Goal: Task Accomplishment & Management: Use online tool/utility

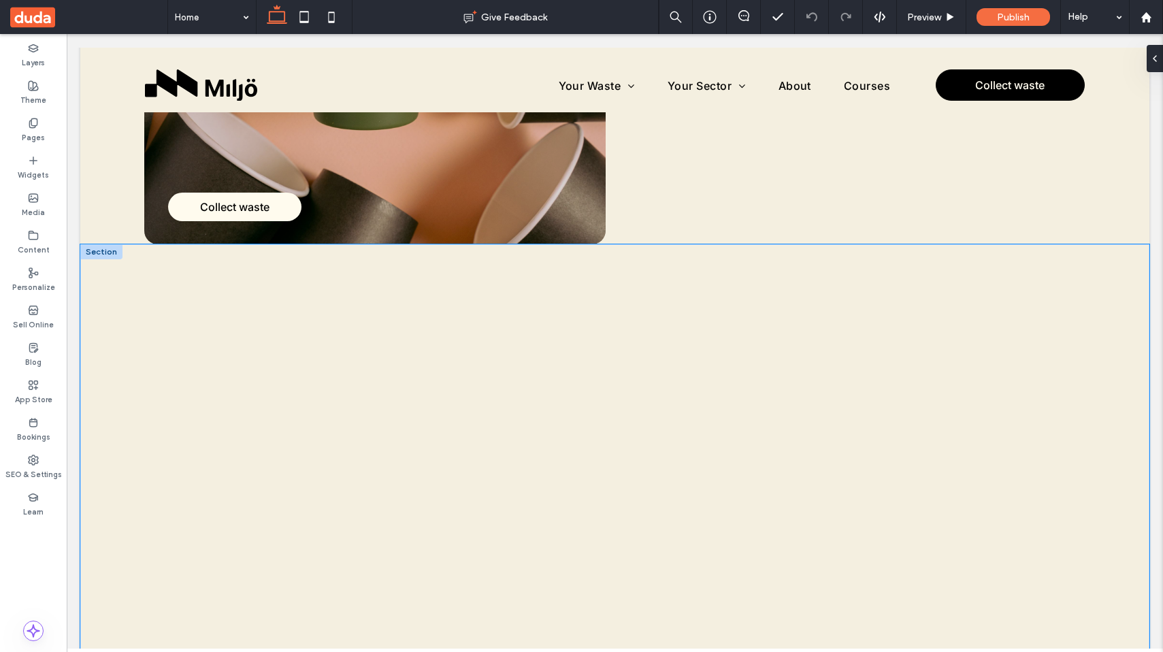
scroll to position [574, 0]
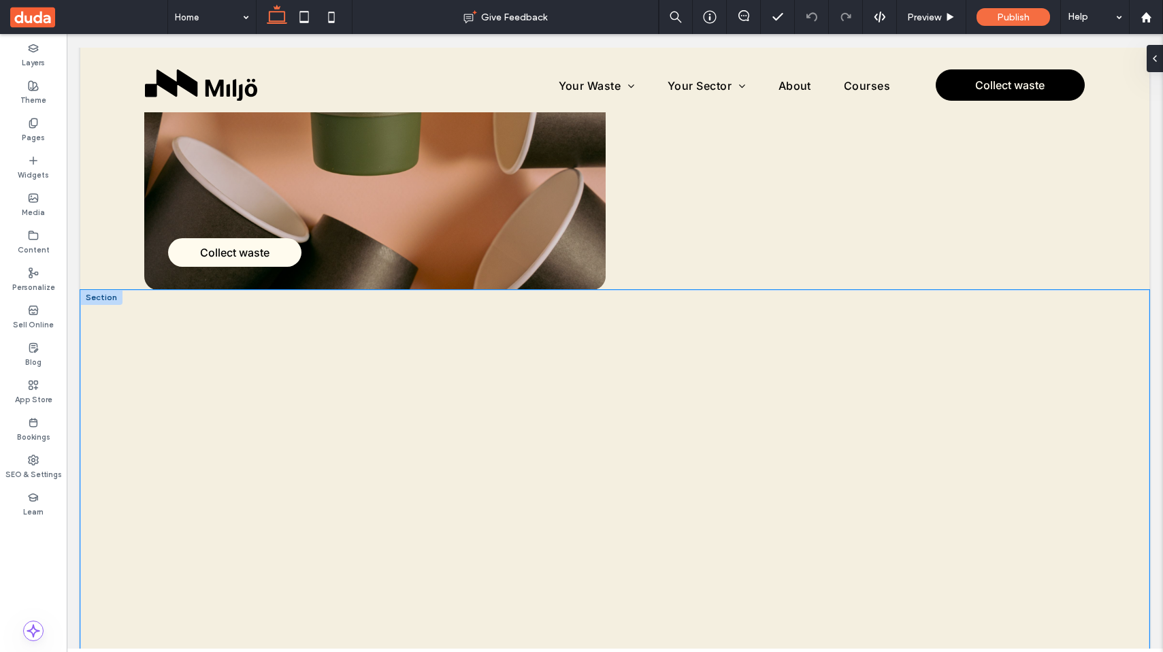
click at [1073, 319] on div at bounding box center [614, 528] width 1069 height 476
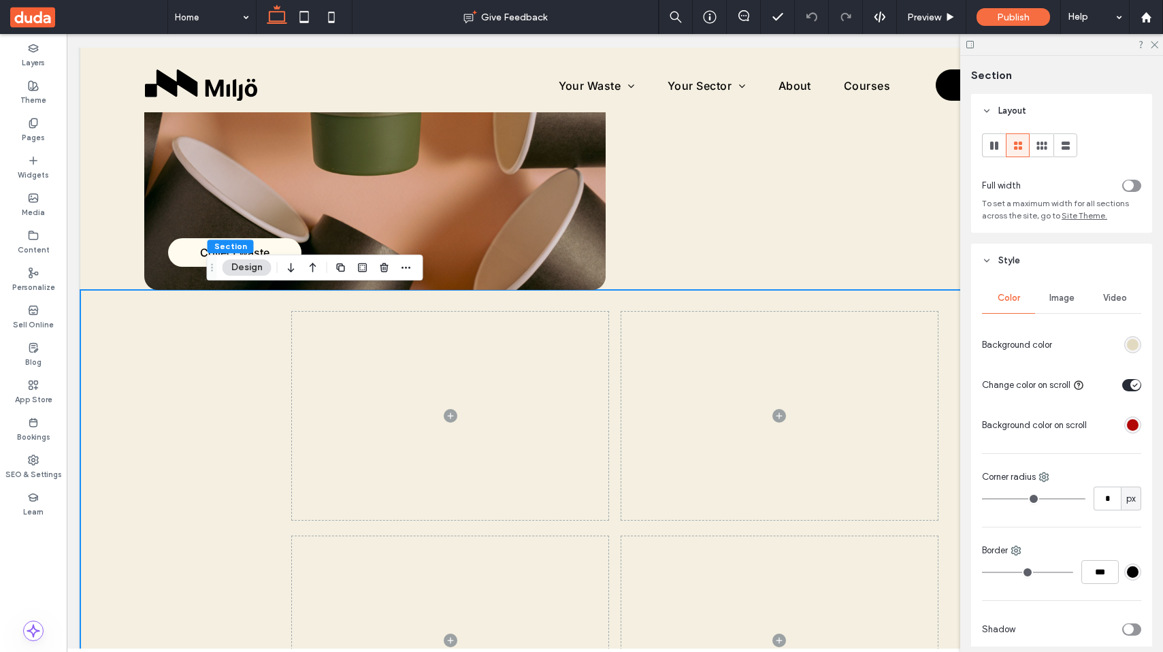
click at [1125, 392] on div at bounding box center [1116, 385] width 52 height 24
click at [1126, 385] on div "toggle" at bounding box center [1131, 385] width 19 height 12
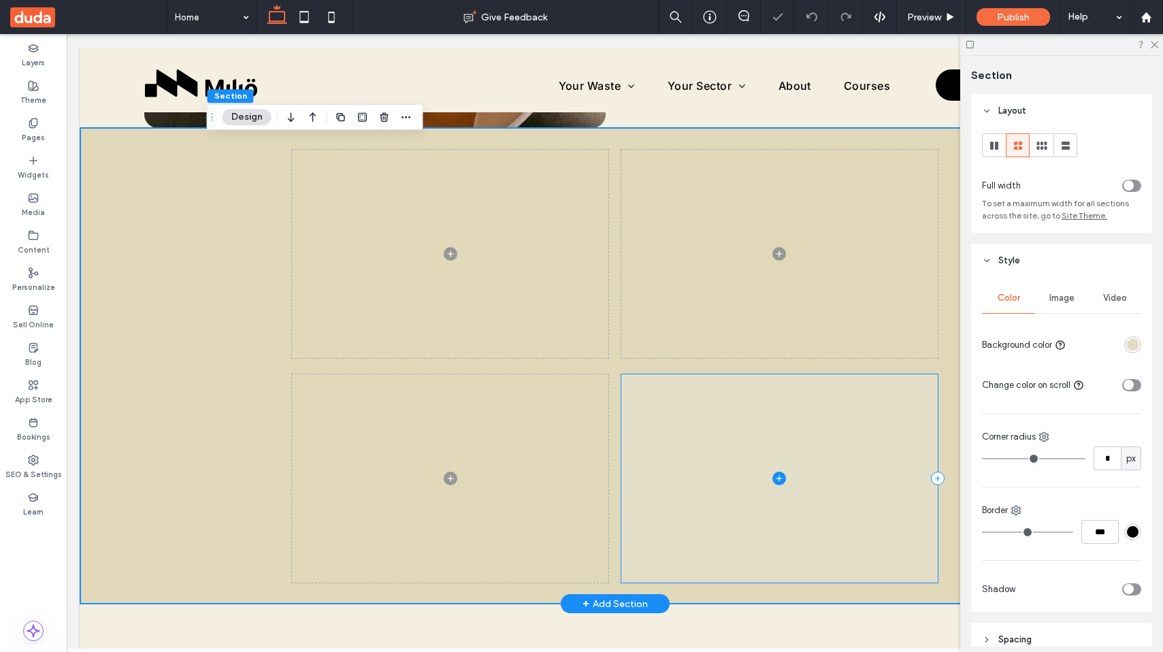
scroll to position [739, 0]
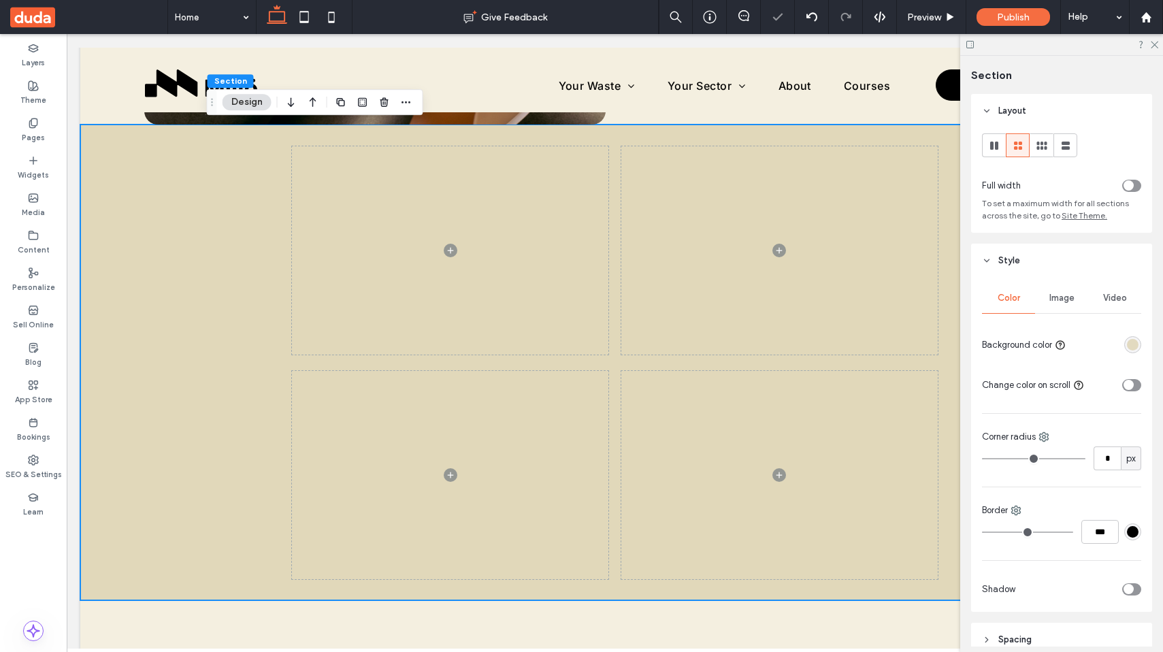
click at [1138, 343] on div "rgba(220, 210, 175, 0.77)" at bounding box center [1133, 345] width 12 height 12
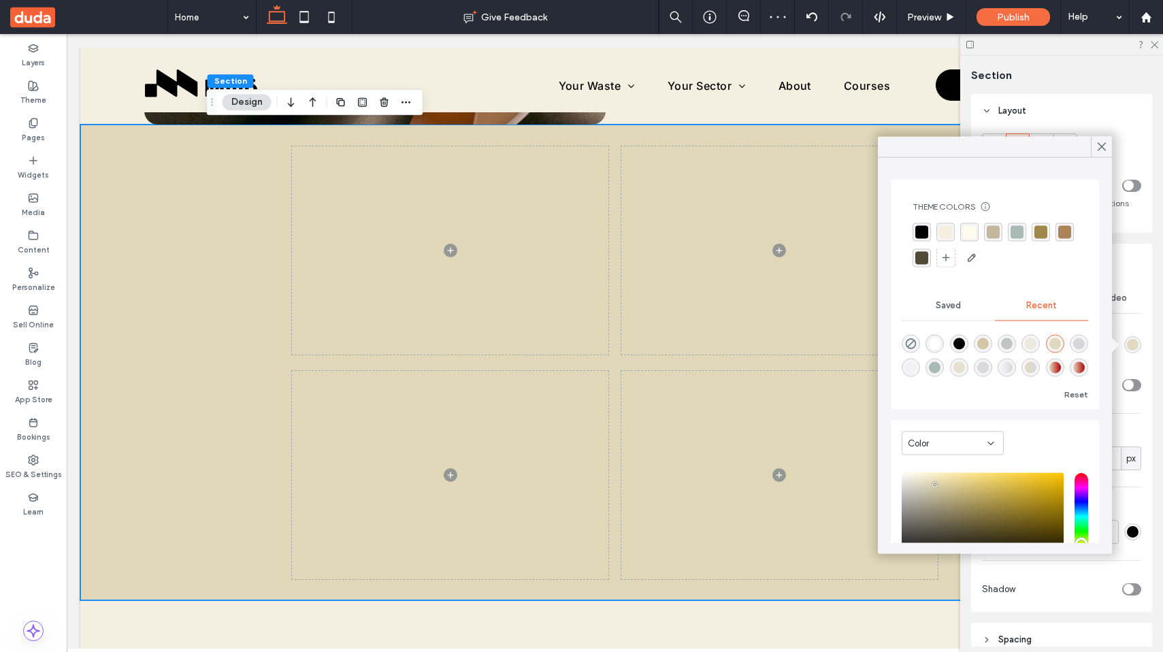
click at [907, 336] on div "rgba(0, 0, 0, 0)" at bounding box center [911, 344] width 18 height 18
type input "*******"
type input "*"
type input "**"
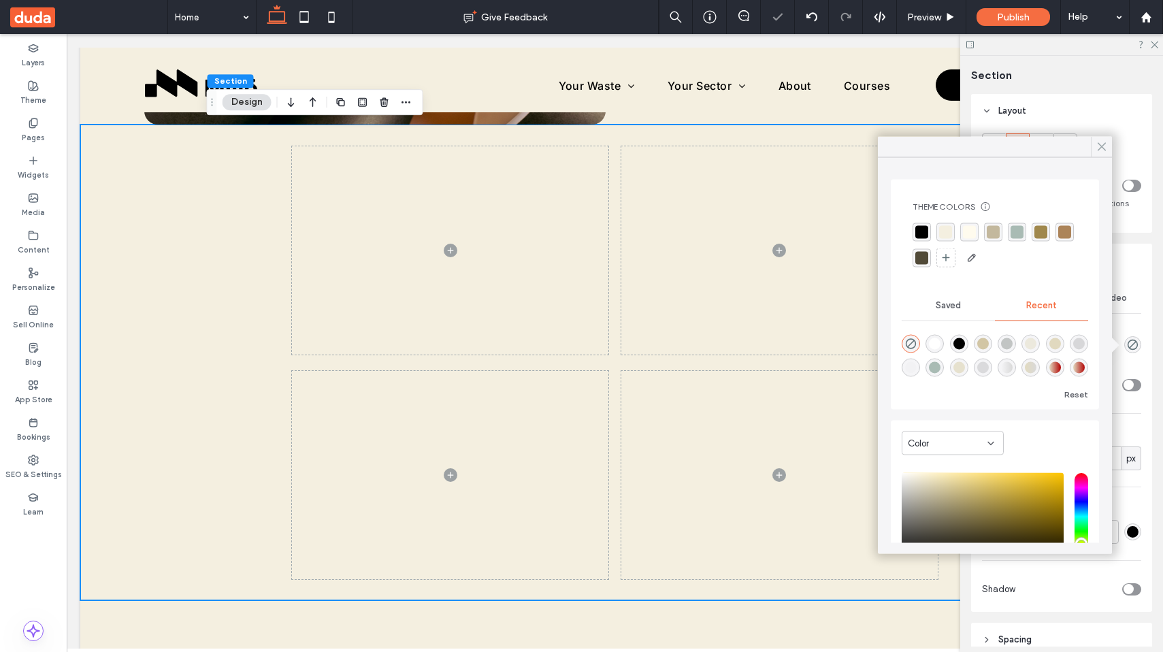
click at [1103, 146] on icon at bounding box center [1102, 147] width 12 height 12
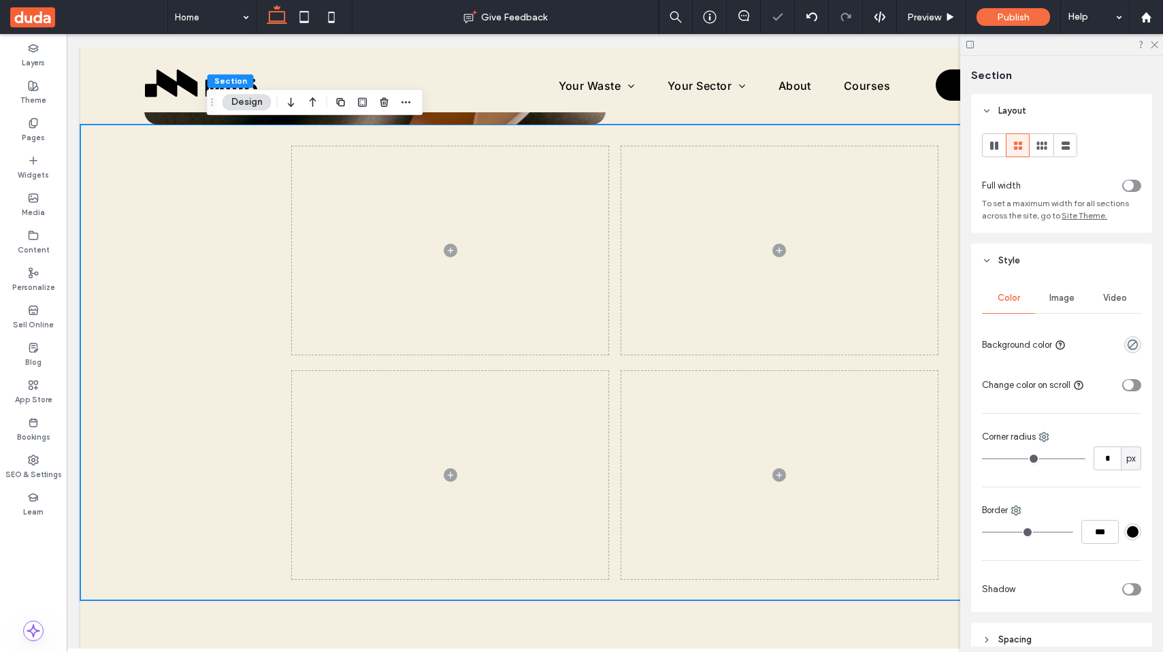
click at [1136, 389] on div "toggle" at bounding box center [1131, 385] width 19 height 12
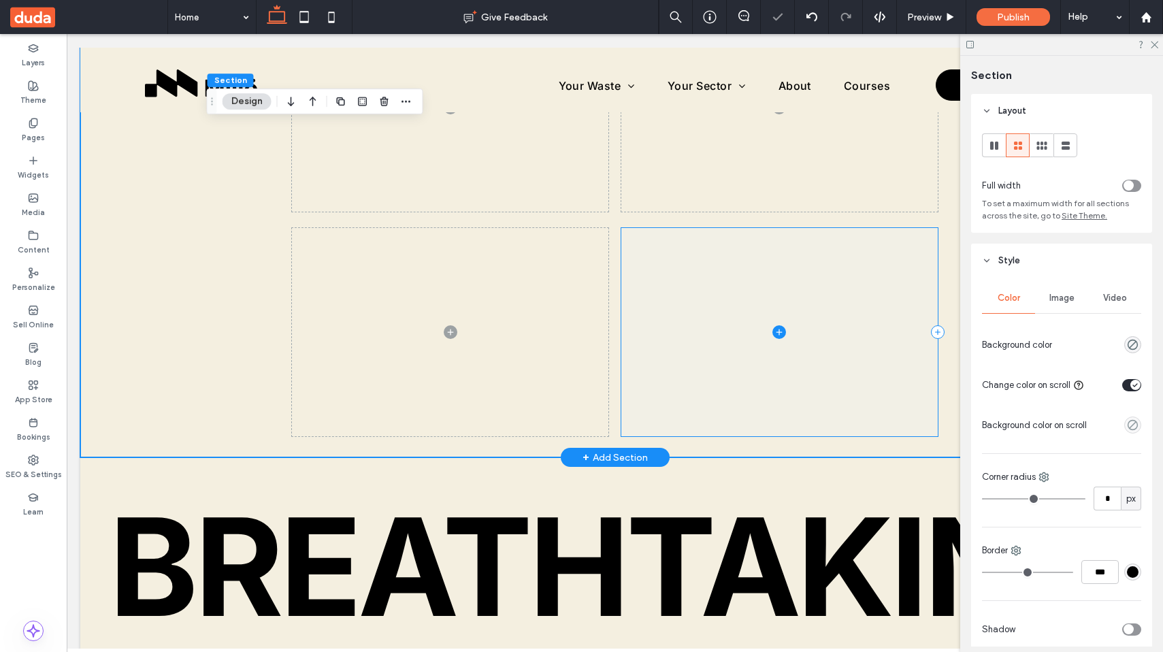
scroll to position [687, 0]
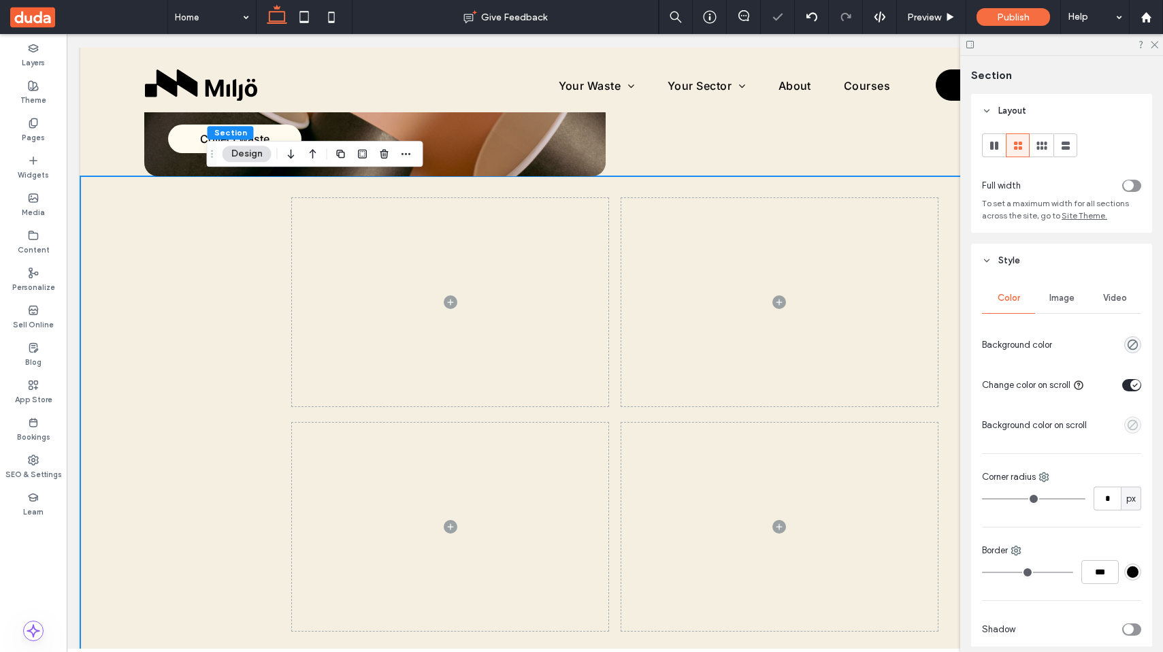
click at [1131, 424] on icon "empty color" at bounding box center [1133, 425] width 12 height 12
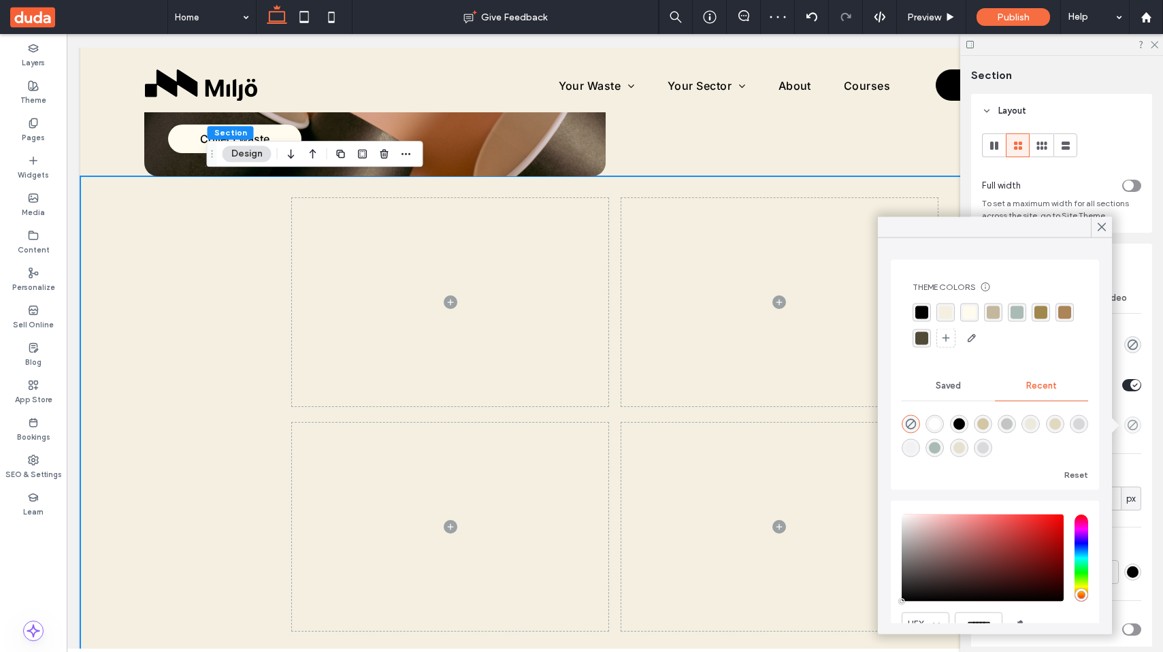
click at [997, 308] on div "rgba(195, 184, 157, 1)" at bounding box center [993, 312] width 13 height 13
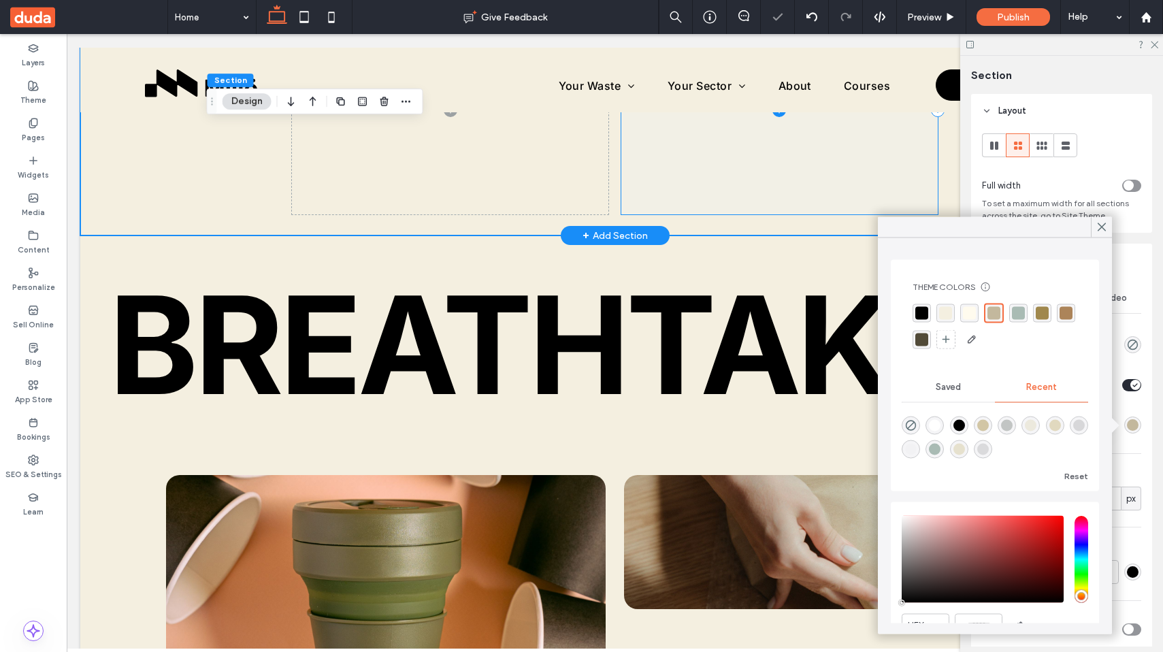
scroll to position [1230, 0]
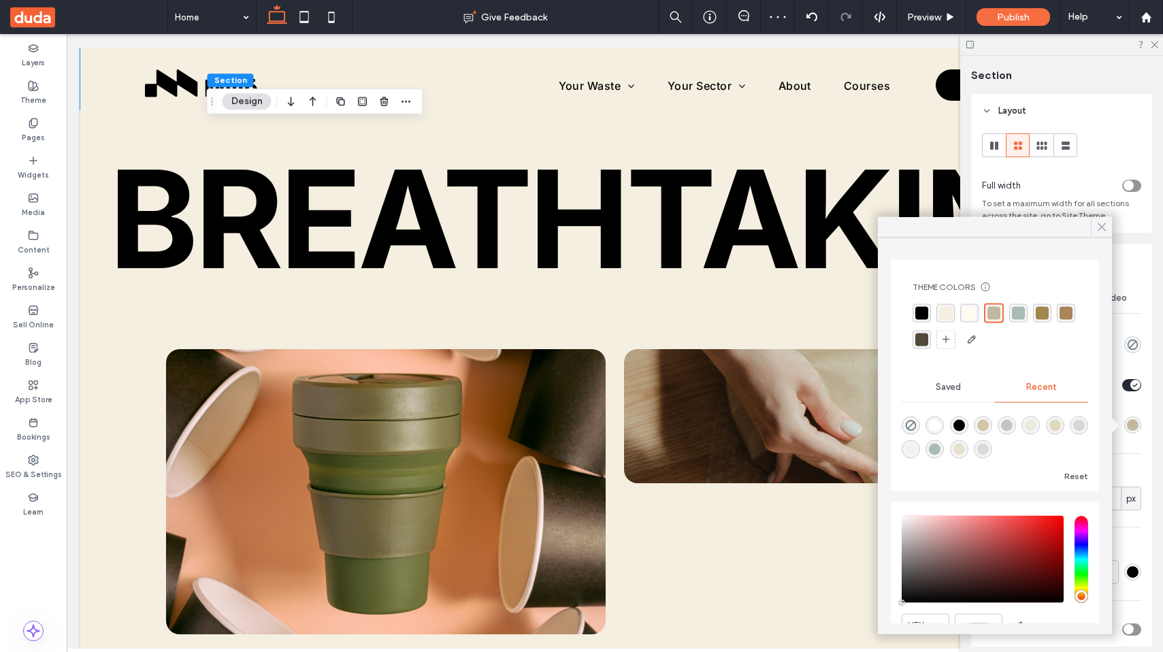
click at [1096, 226] on icon at bounding box center [1102, 227] width 12 height 12
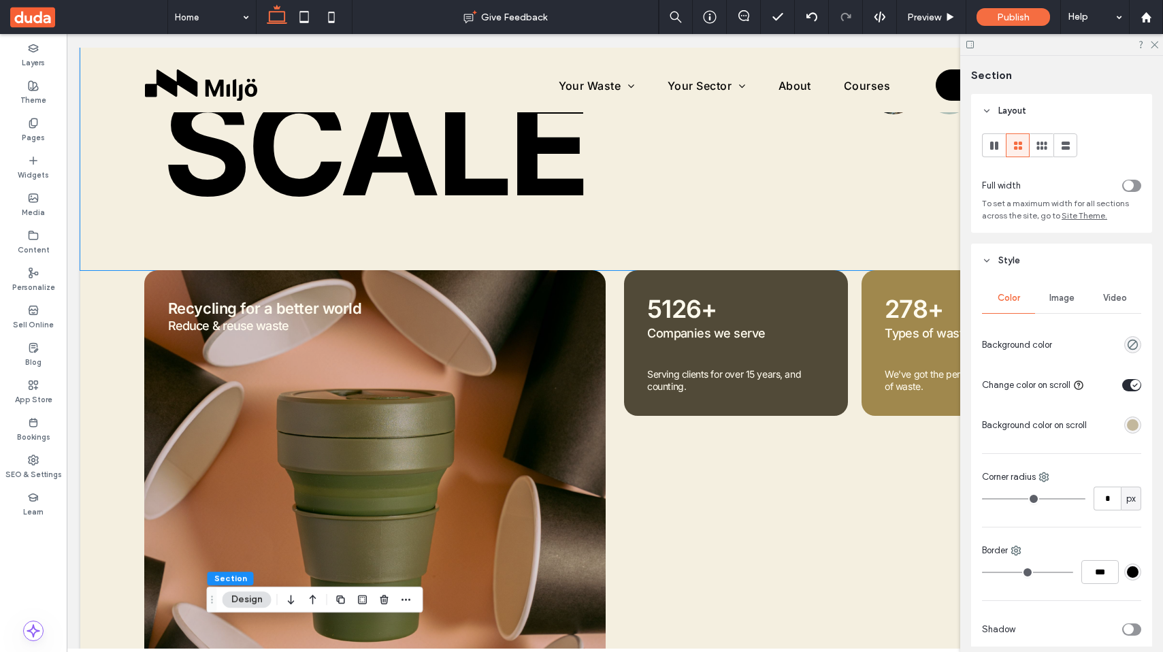
scroll to position [113, 0]
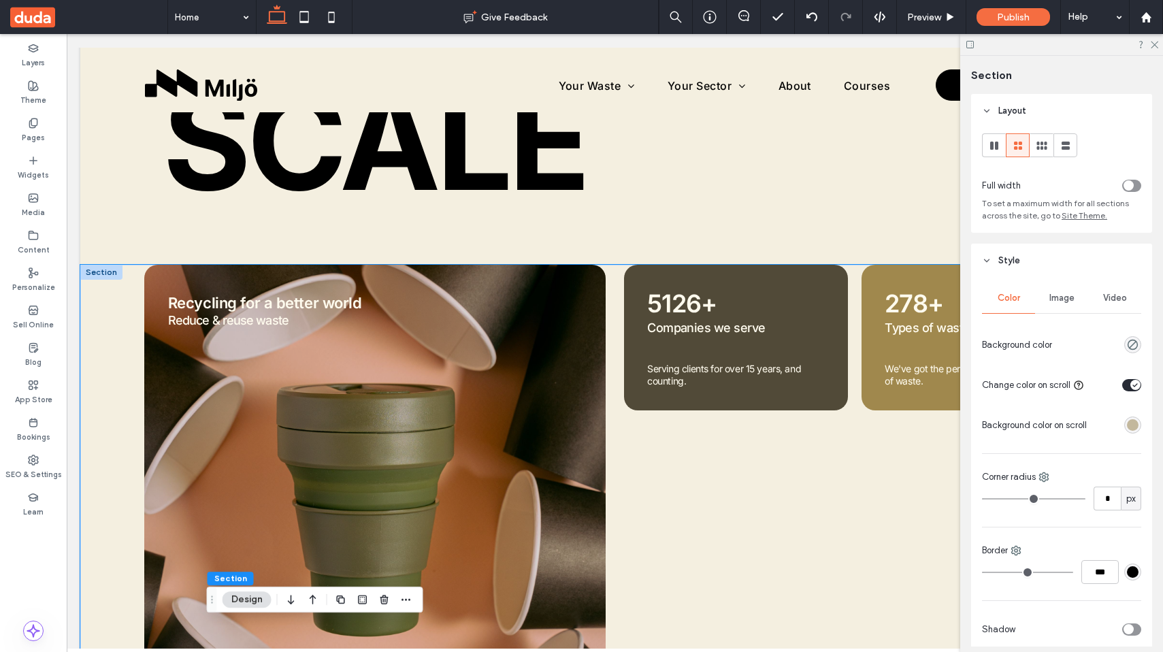
click at [124, 366] on div "Collect waste Recycling for a better world Reduce & reuse waste 5126+ Companies…" at bounding box center [614, 508] width 1069 height 486
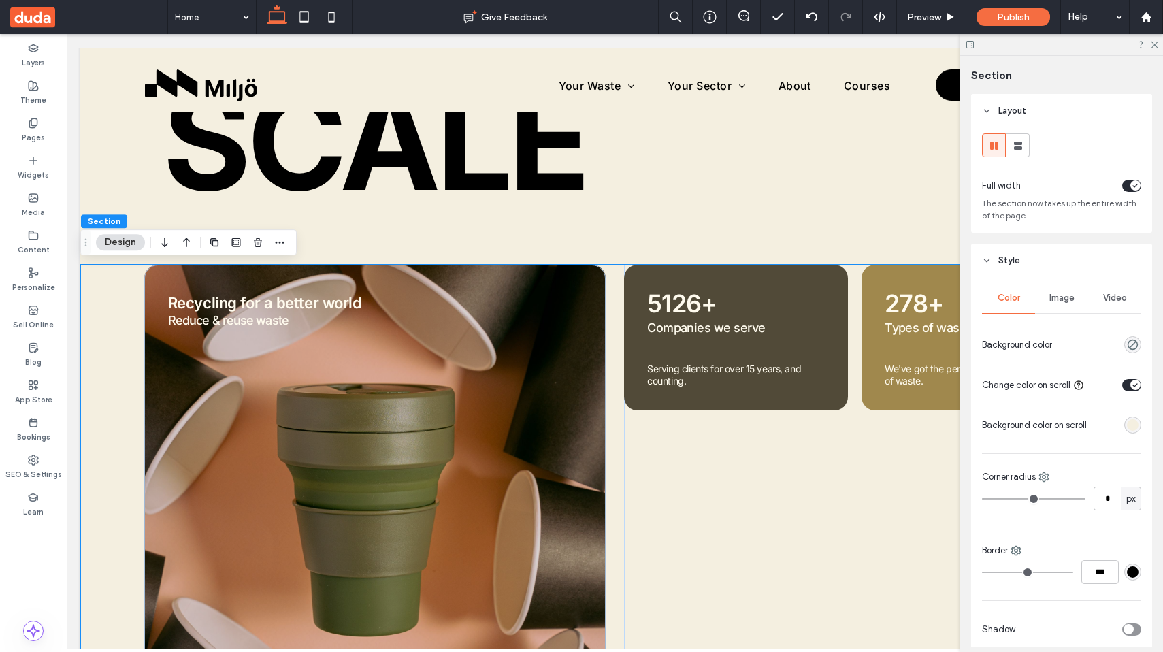
click at [1130, 381] on div "toggle" at bounding box center [1135, 385] width 10 height 10
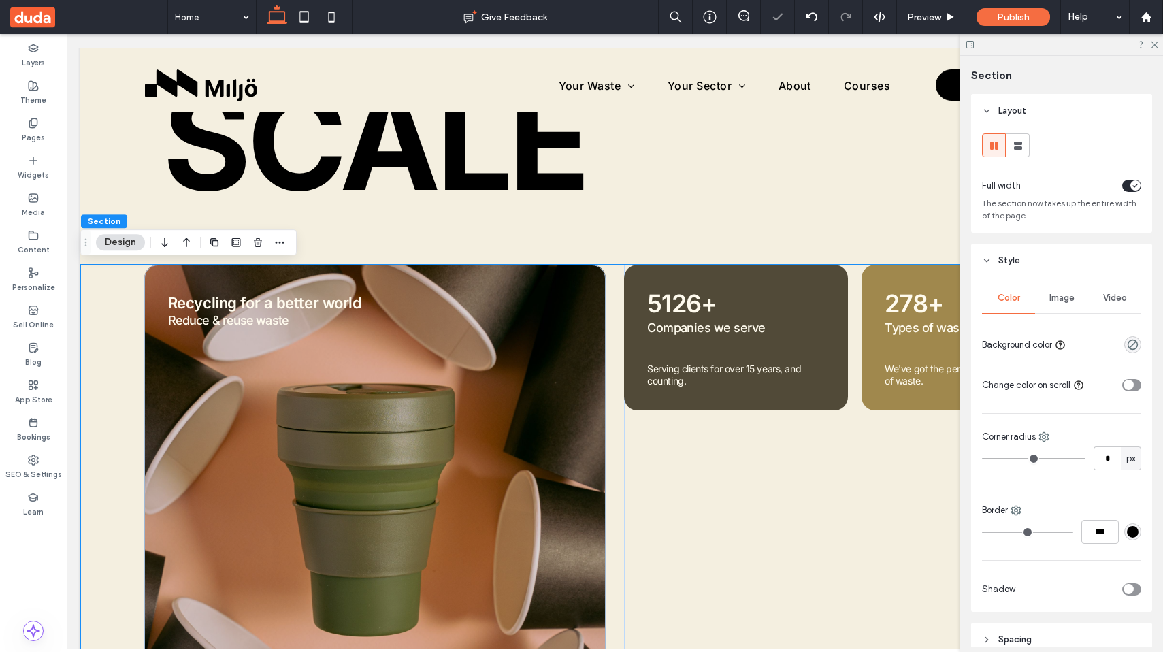
click at [1137, 381] on div "toggle" at bounding box center [1131, 385] width 19 height 12
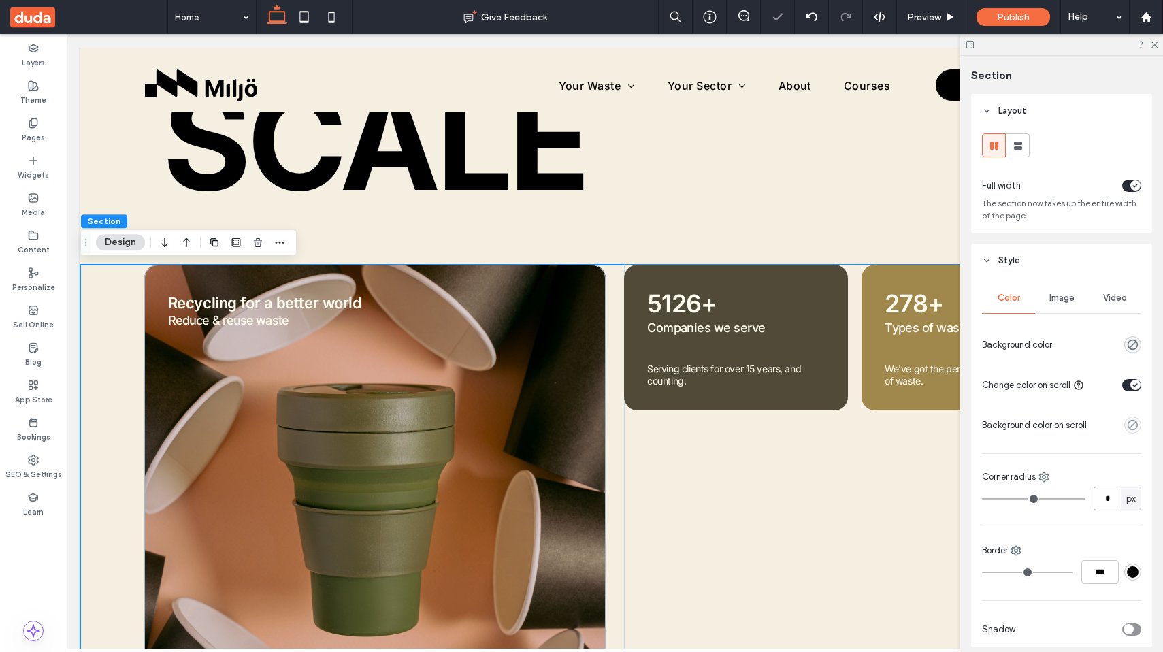
click at [1126, 385] on div "toggle" at bounding box center [1131, 385] width 19 height 12
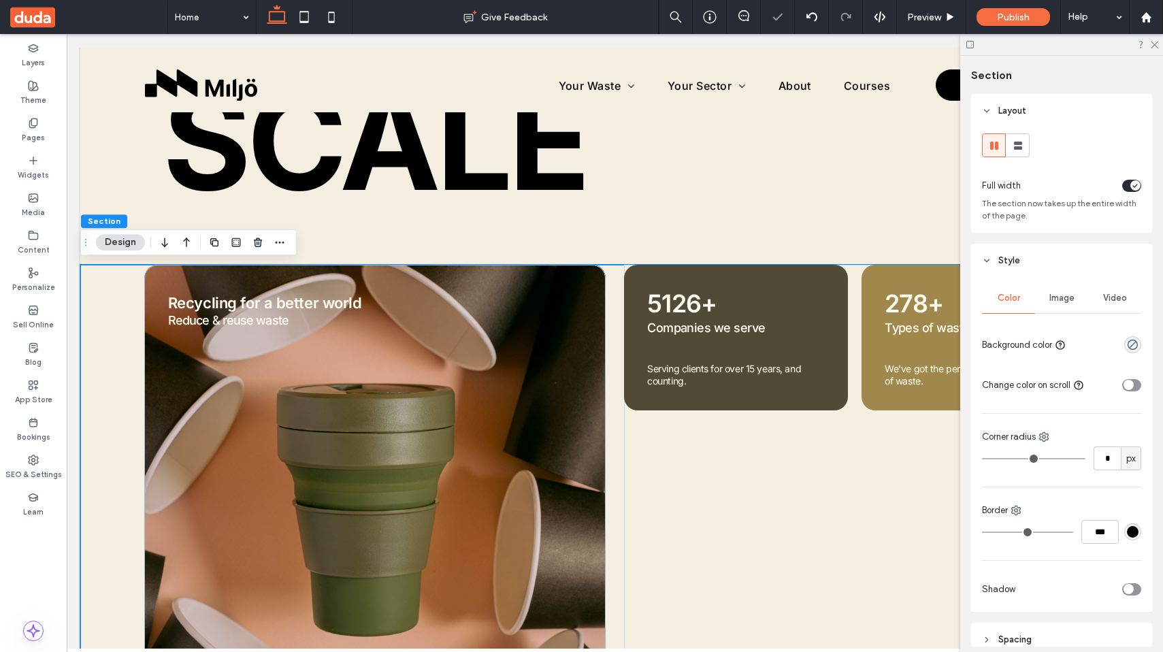
click at [1136, 387] on div "toggle" at bounding box center [1131, 385] width 19 height 12
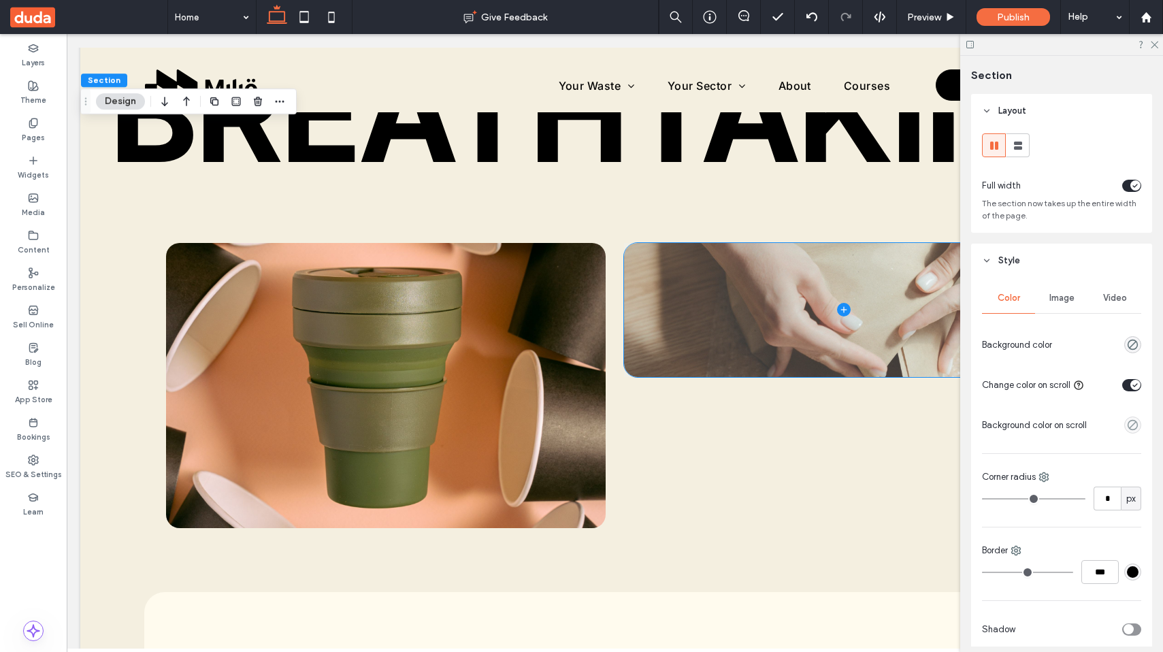
scroll to position [1222, 0]
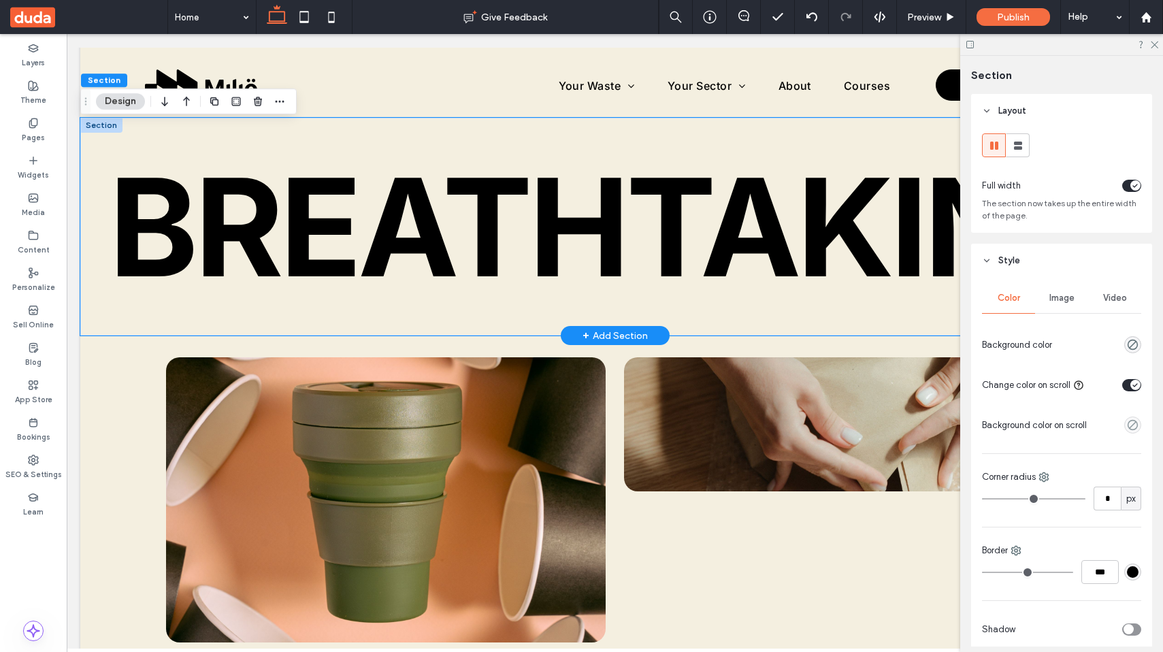
click at [854, 127] on div "breathtaking" at bounding box center [614, 227] width 1069 height 218
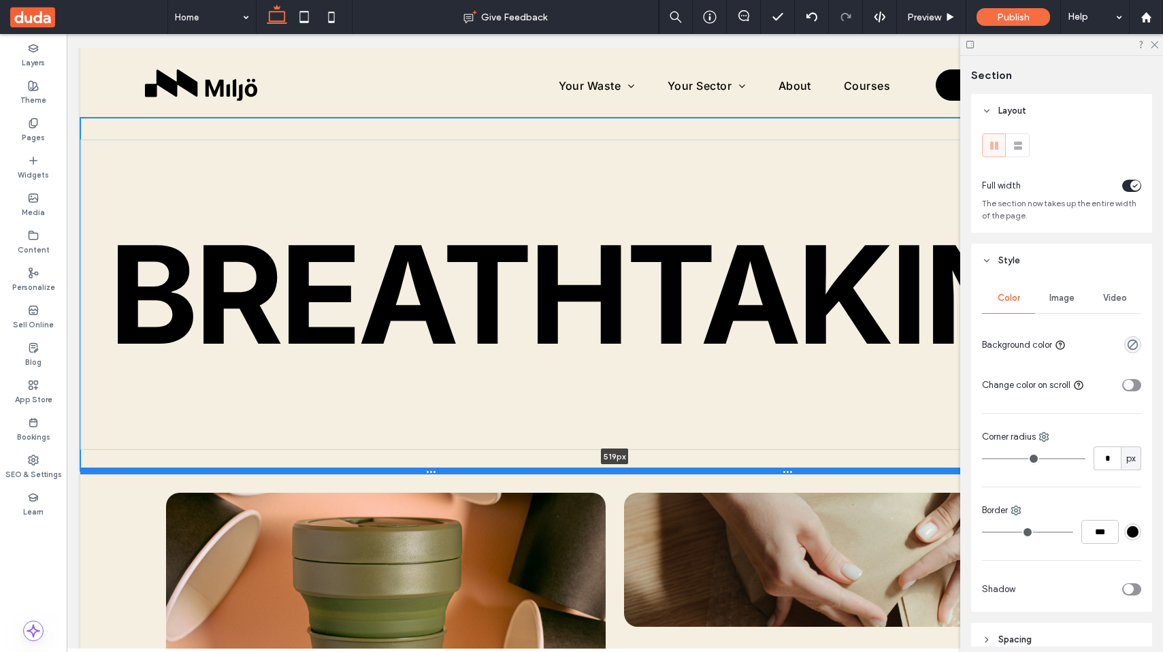
drag, startPoint x: 754, startPoint y: 333, endPoint x: 750, endPoint y: 468, distance: 134.8
click at [750, 468] on div at bounding box center [614, 471] width 1069 height 7
type input "***"
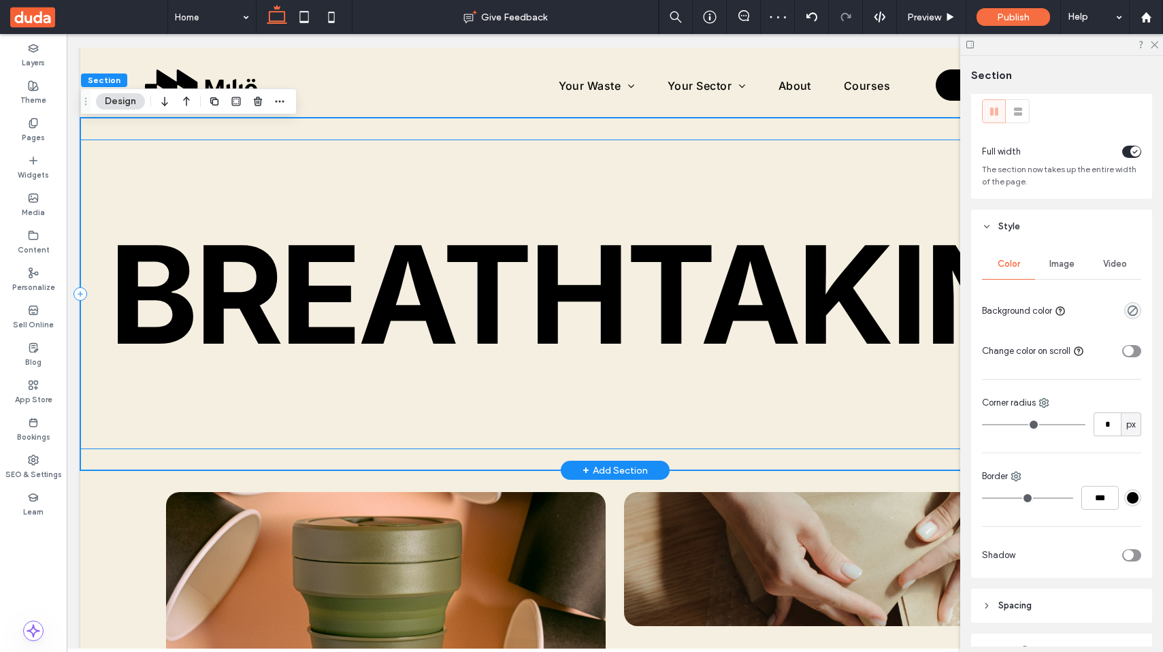
scroll to position [0, 25]
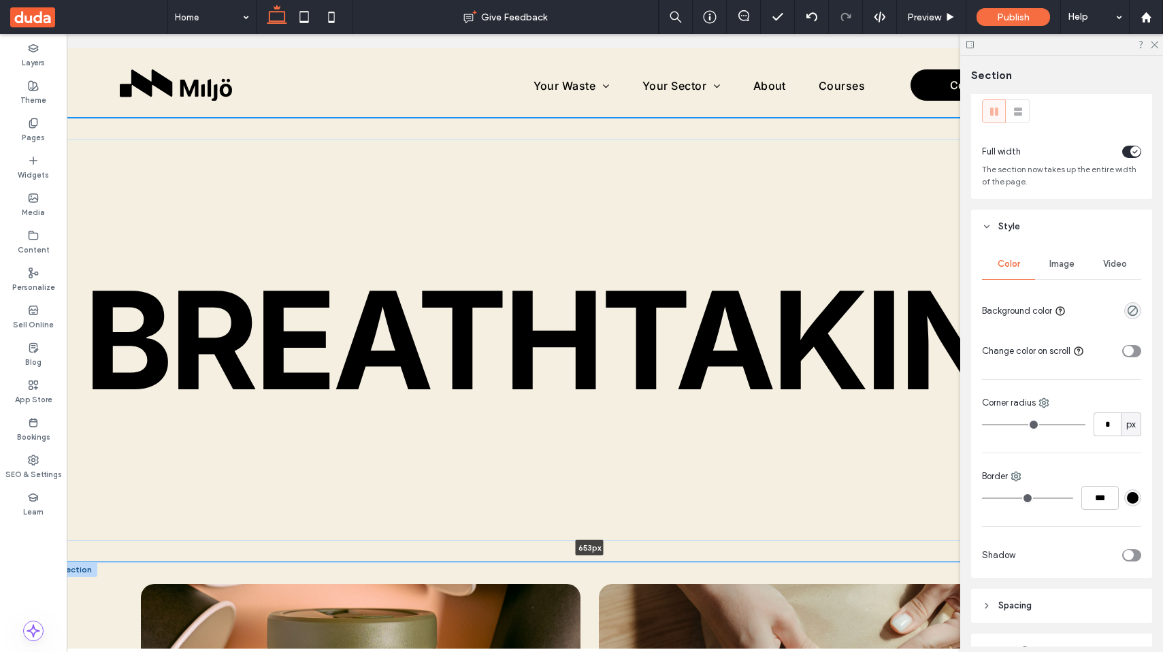
drag, startPoint x: 718, startPoint y: 472, endPoint x: 715, endPoint y: 564, distance: 91.9
type input "***"
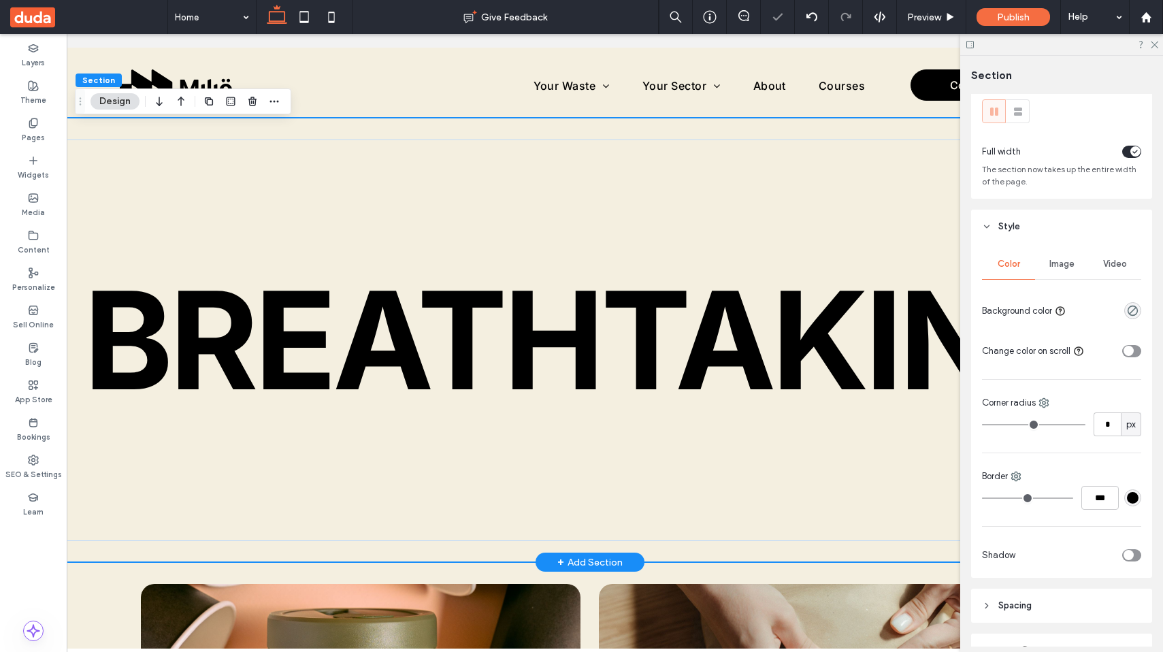
click at [732, 135] on div "breathtaking" at bounding box center [589, 340] width 1069 height 444
click at [1135, 351] on div "toggle" at bounding box center [1131, 351] width 19 height 12
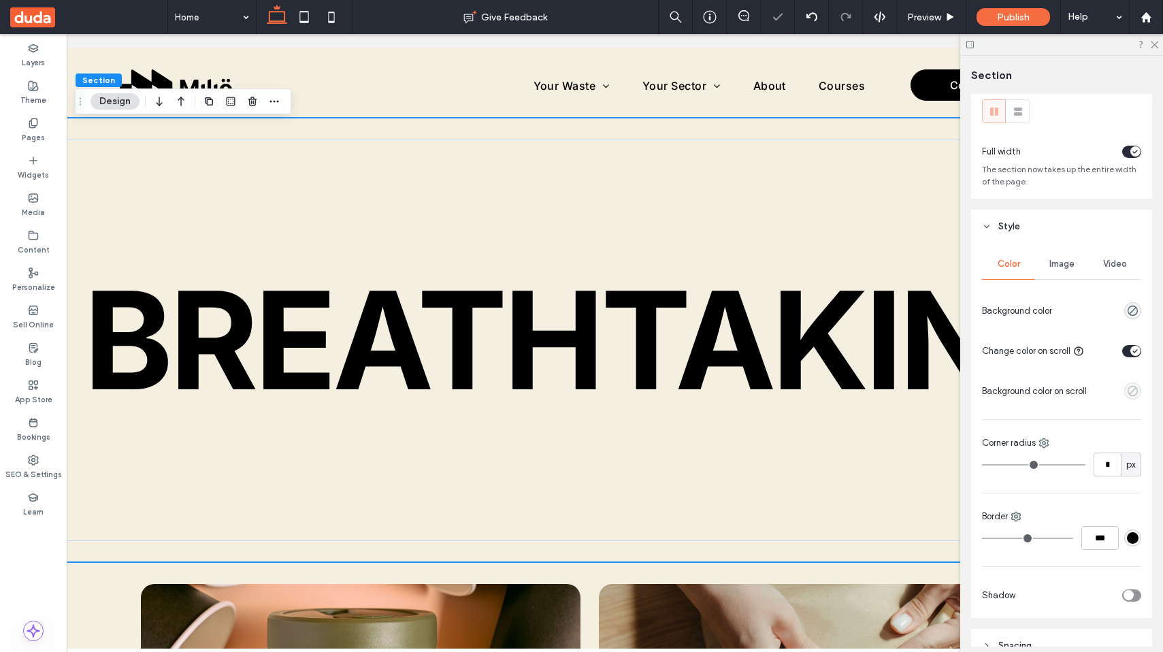
click at [1134, 393] on icon "empty color" at bounding box center [1133, 391] width 12 height 12
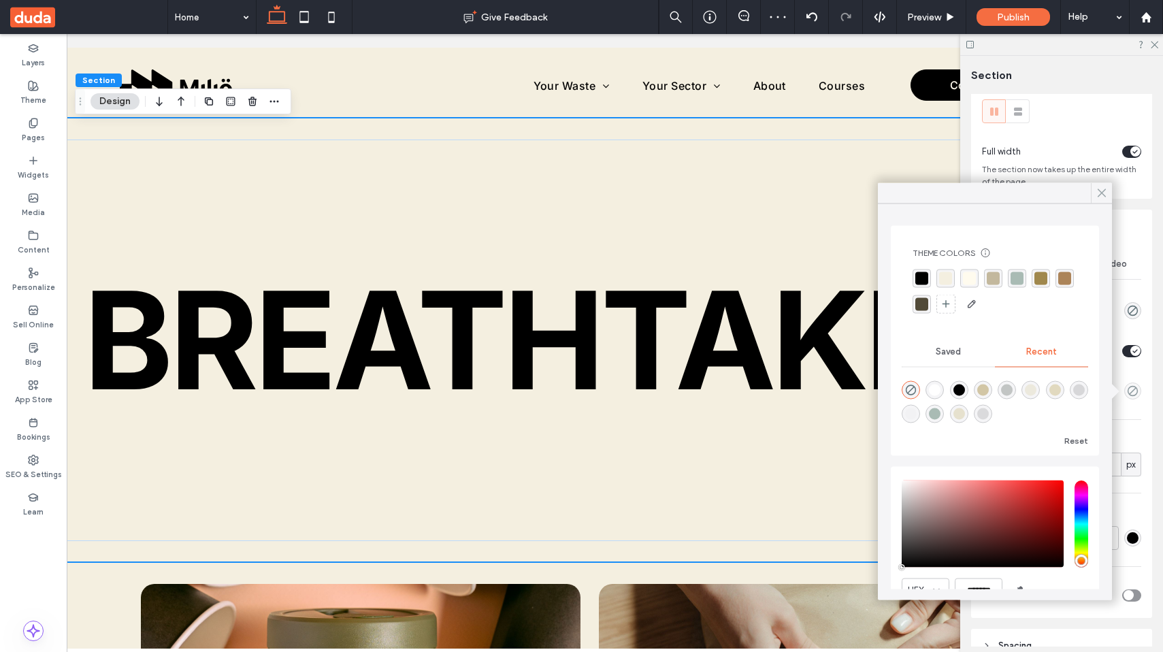
click at [1105, 197] on icon at bounding box center [1102, 193] width 12 height 12
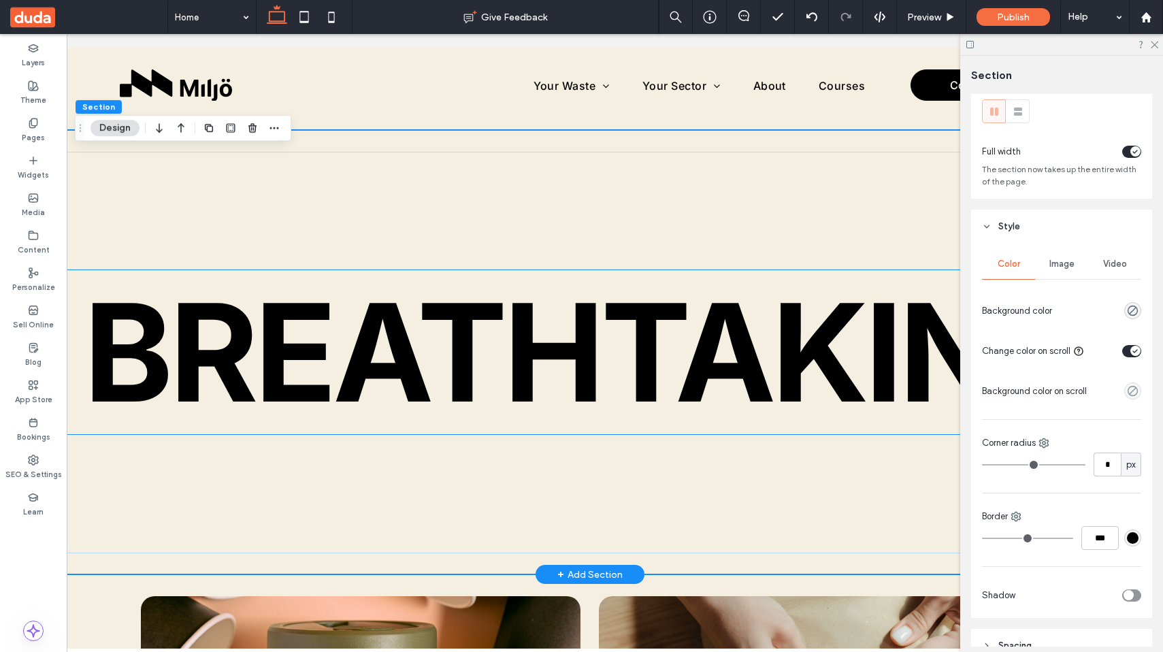
scroll to position [1175, 0]
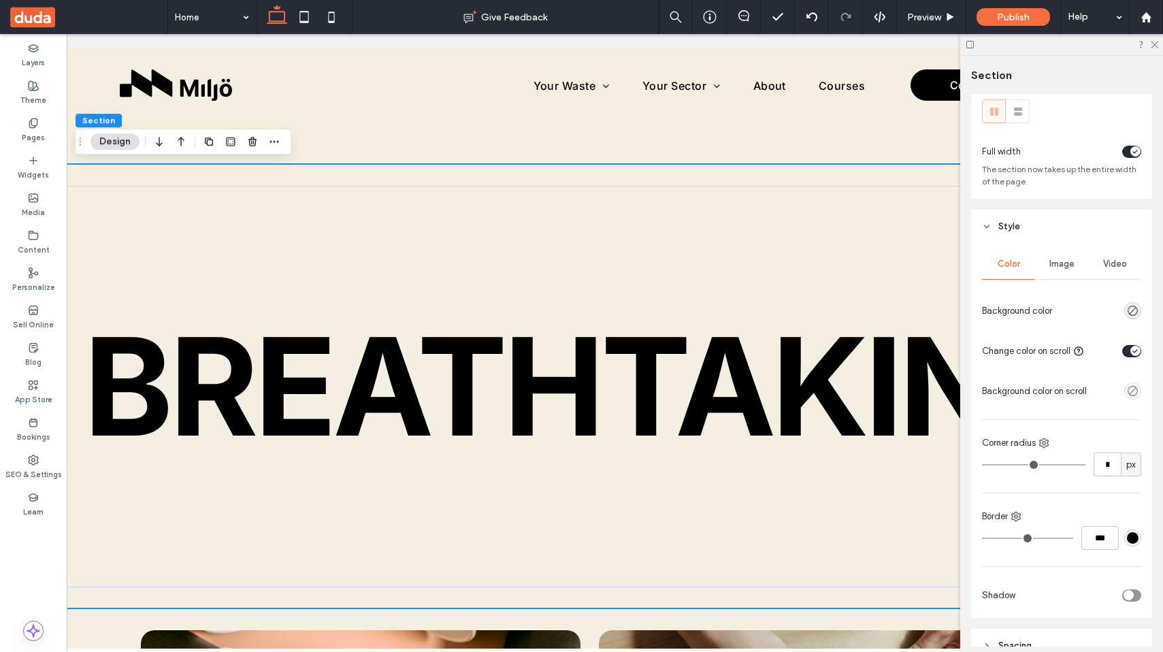
click at [1127, 353] on div "toggle" at bounding box center [1131, 351] width 19 height 12
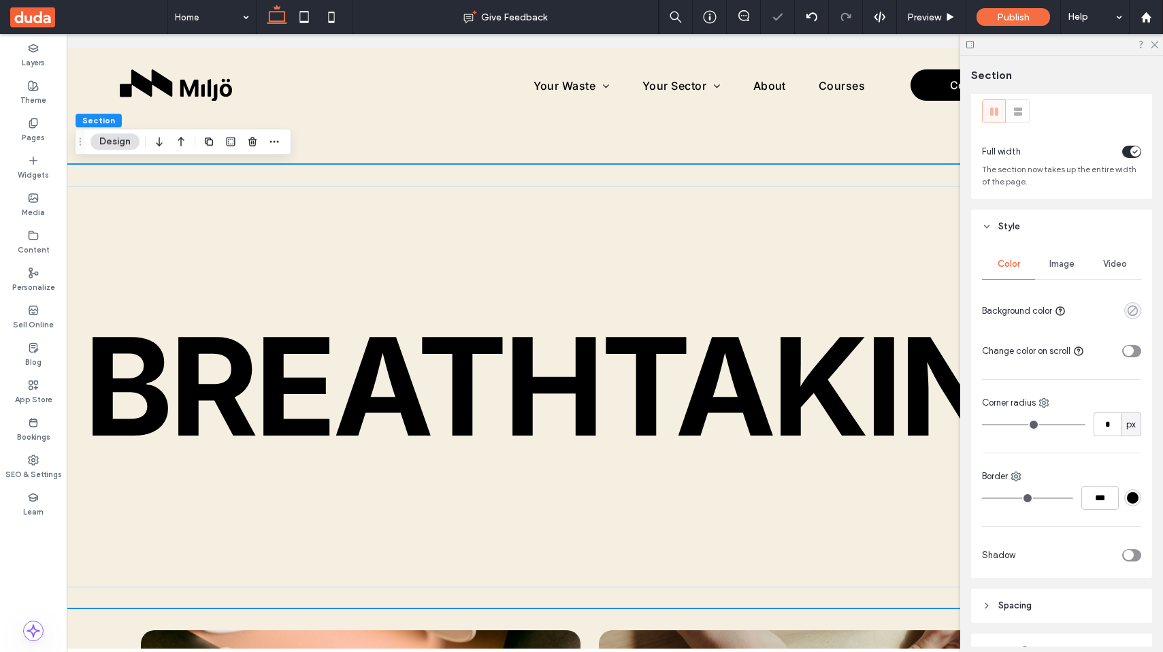
click at [1137, 308] on icon "rgba(0, 0, 0, 0)" at bounding box center [1133, 311] width 12 height 12
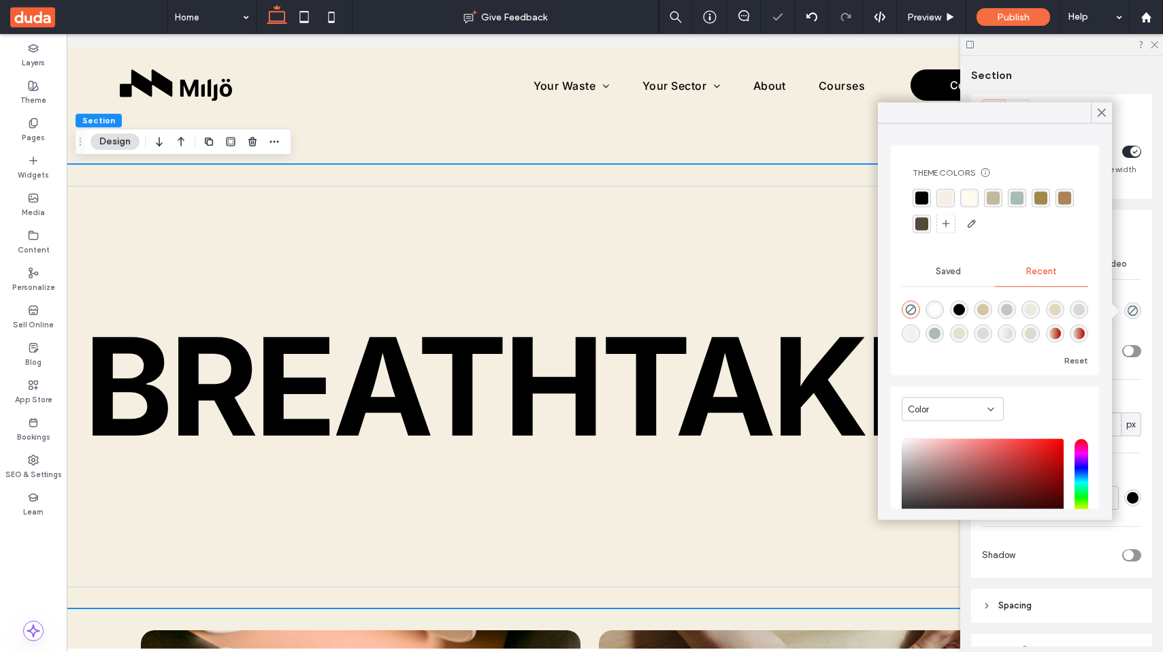
click at [1041, 200] on div "rgba(160, 136, 77, 1)" at bounding box center [1041, 198] width 13 height 13
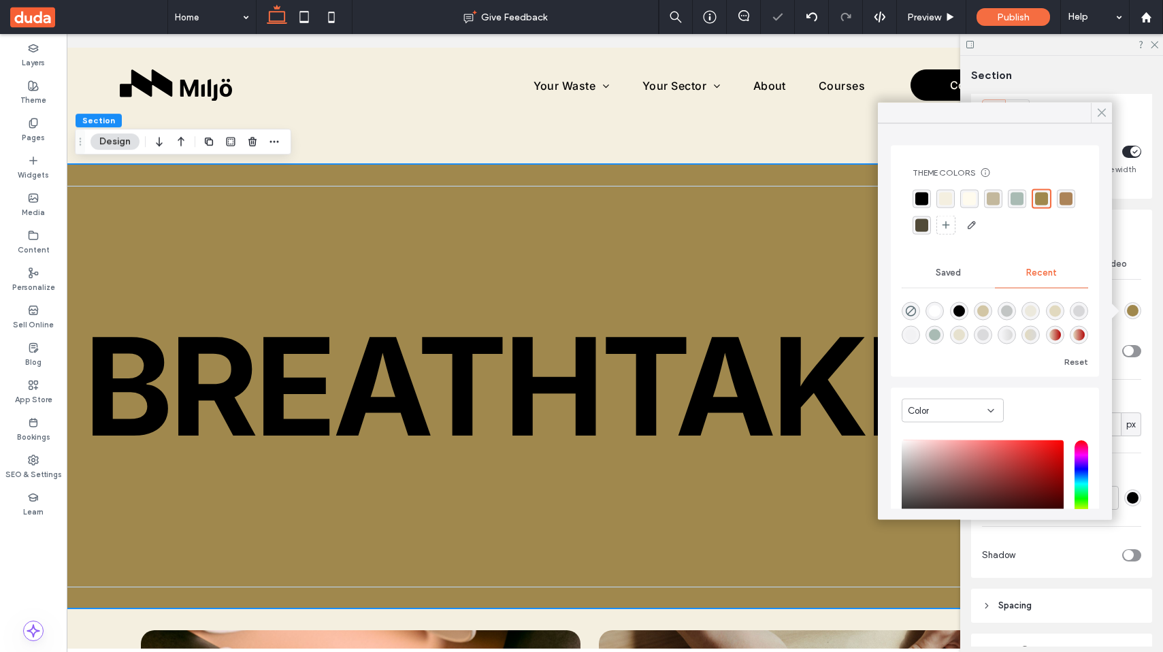
click at [1101, 111] on icon at bounding box center [1102, 113] width 12 height 12
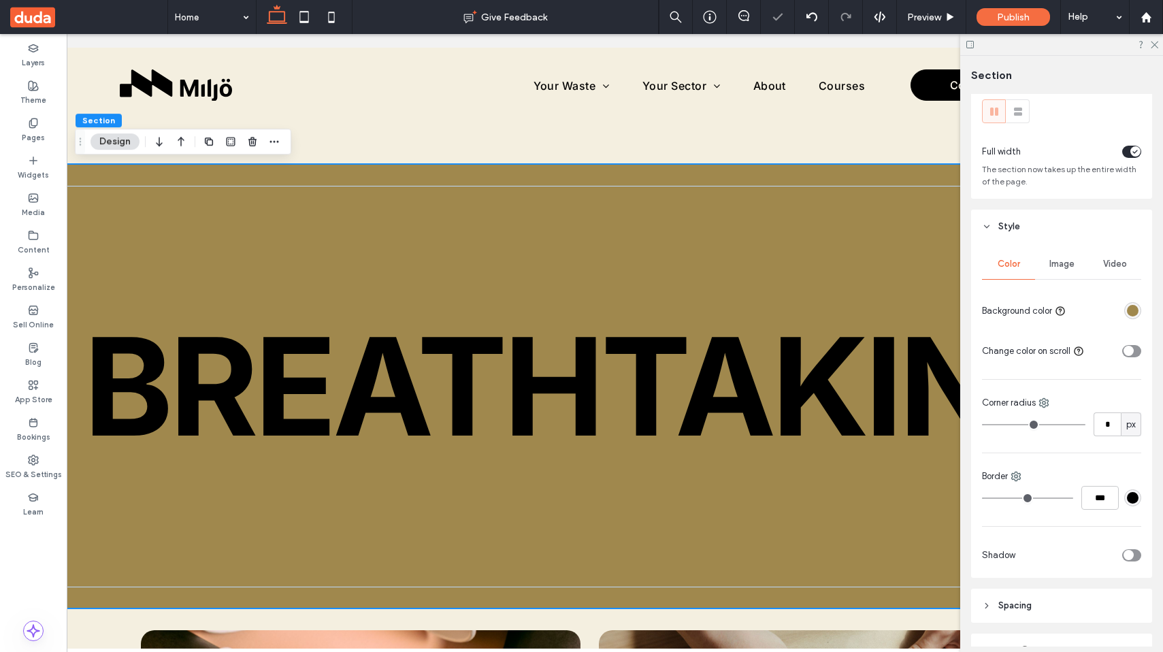
click at [1136, 349] on div "toggle" at bounding box center [1131, 351] width 19 height 12
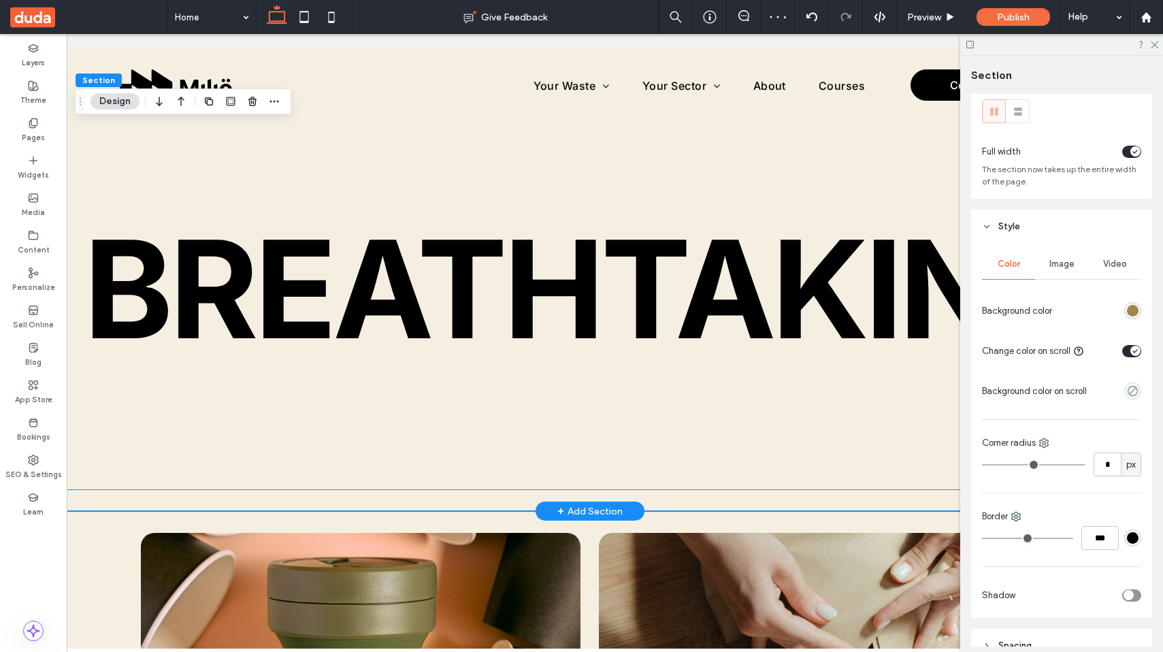
scroll to position [1283, 0]
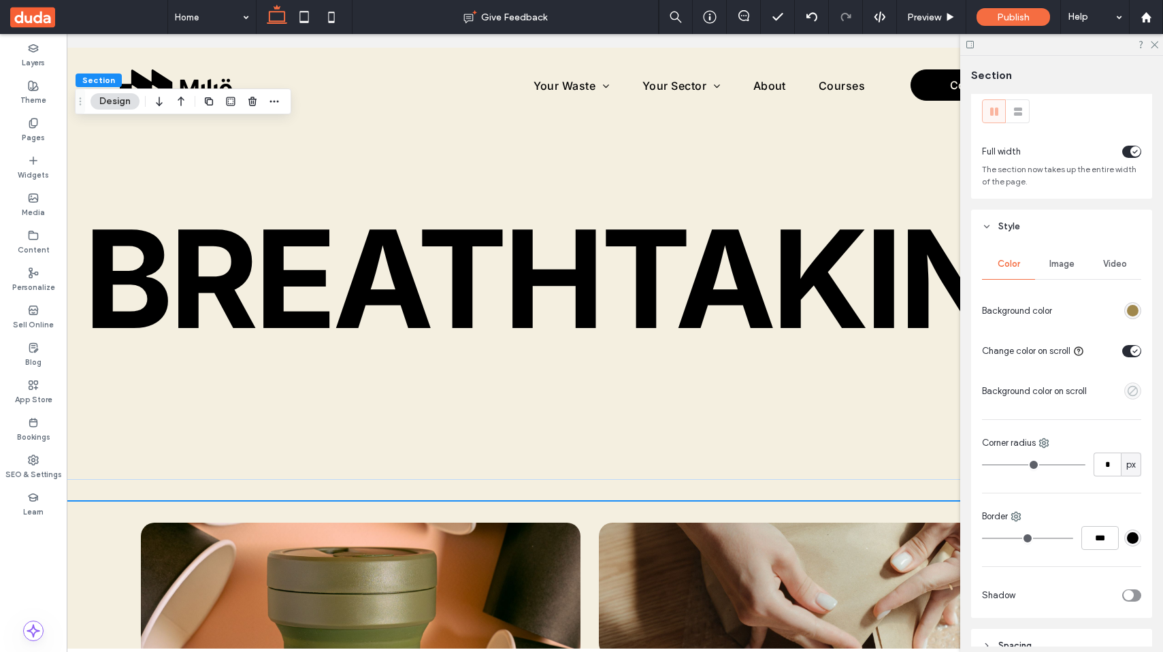
click at [1131, 391] on icon "empty color" at bounding box center [1133, 391] width 12 height 12
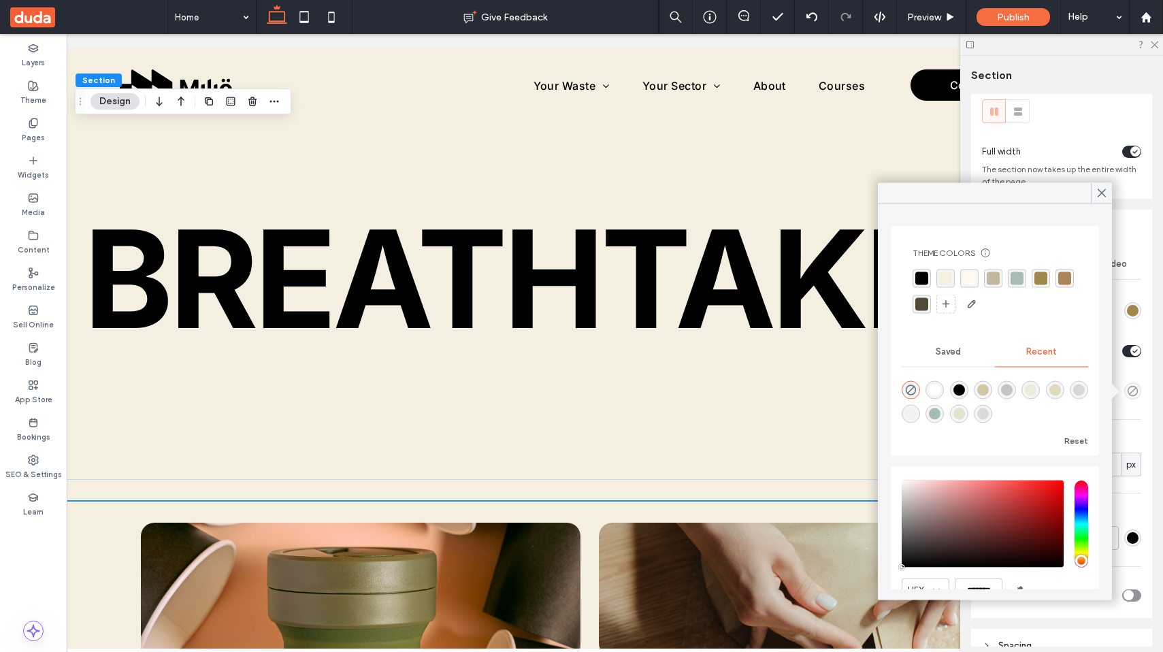
click at [1067, 282] on div "rgba(172, 132, 89, 1)" at bounding box center [1064, 278] width 13 height 13
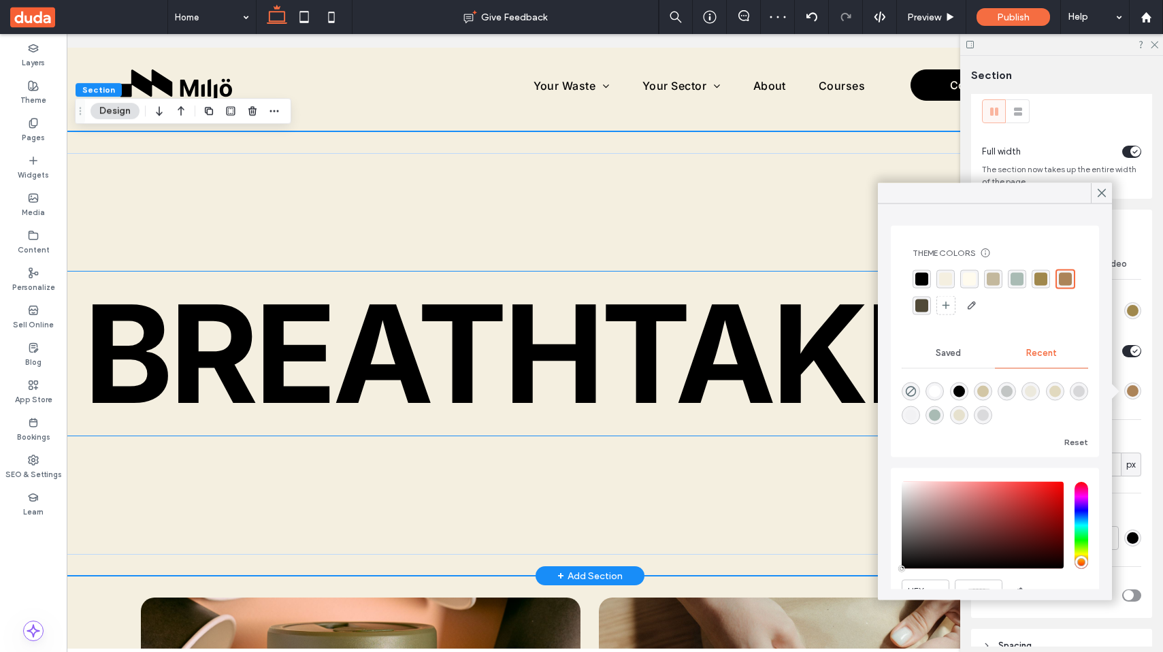
scroll to position [1209, 0]
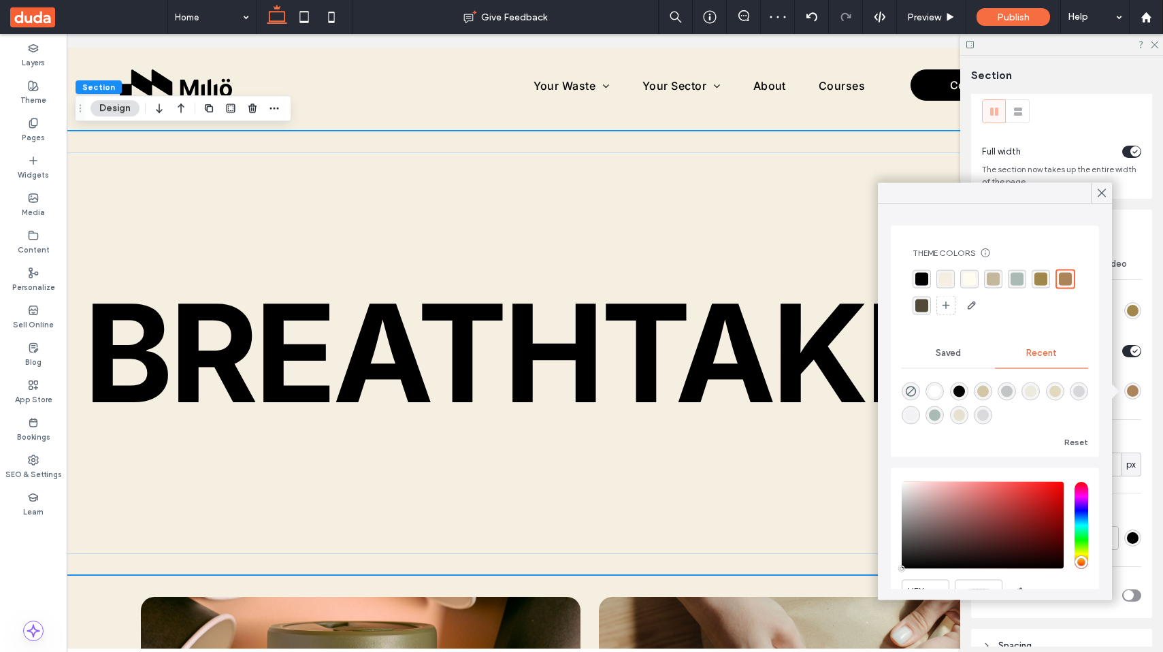
click at [1149, 311] on div "Color Image Video Background color Change color on scroll Background color on s…" at bounding box center [1061, 431] width 181 height 374
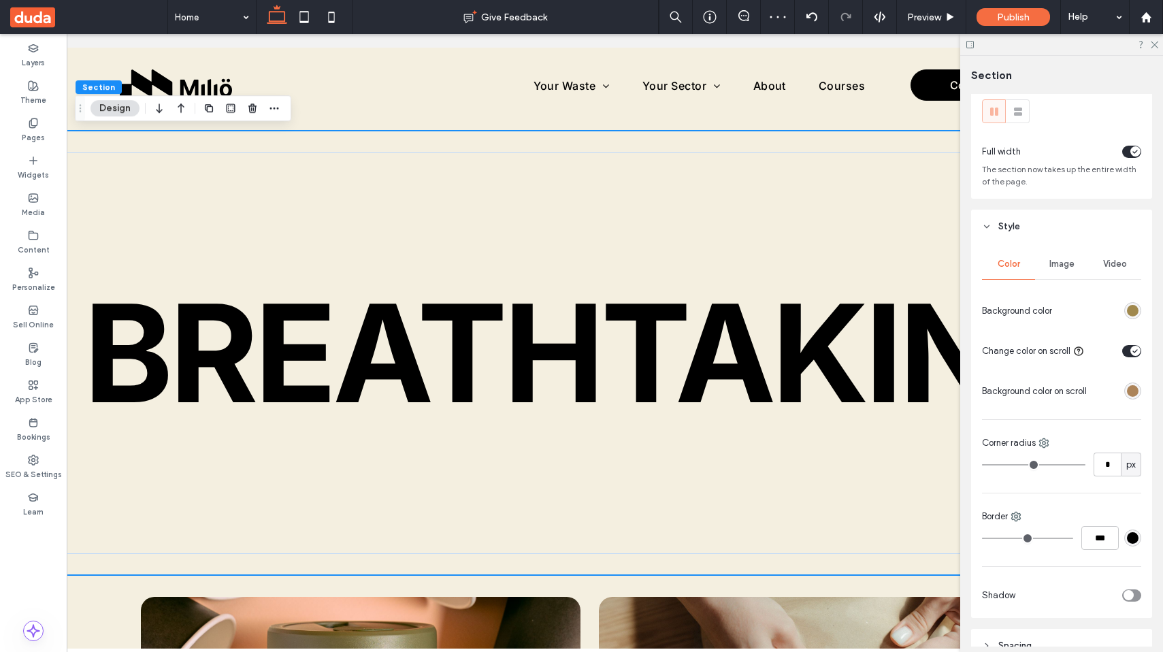
click at [1129, 309] on div "rgba(160, 136, 77, 1)" at bounding box center [1133, 311] width 12 height 12
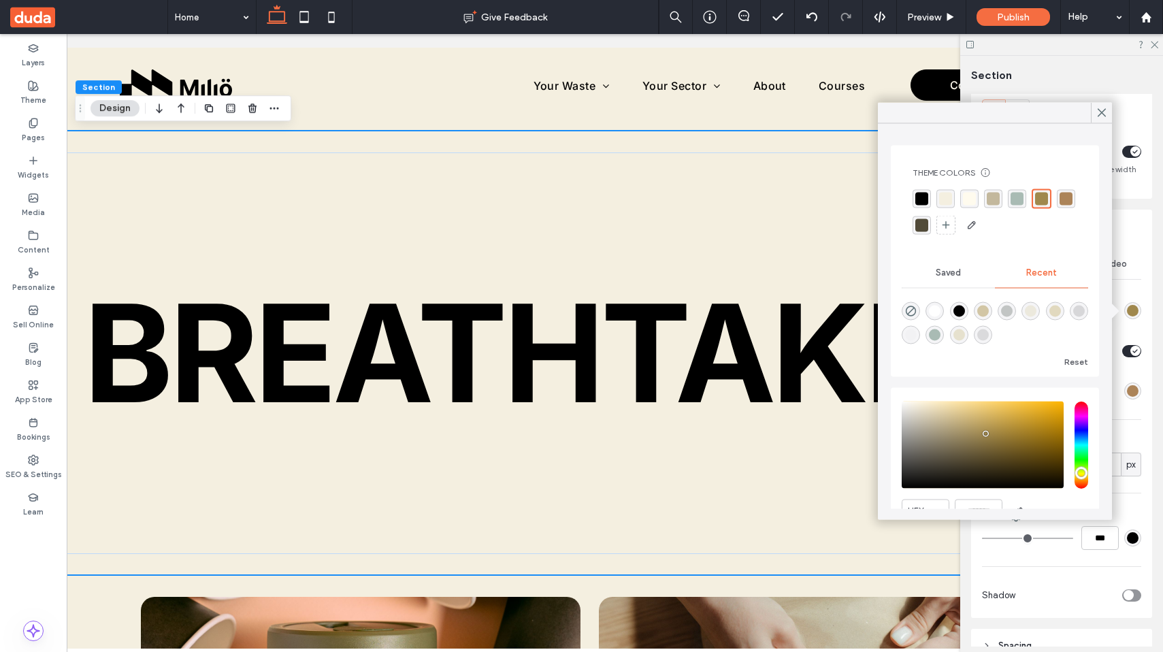
click at [1017, 196] on div "rgba(169, 187, 180, 1)" at bounding box center [1017, 199] width 13 height 13
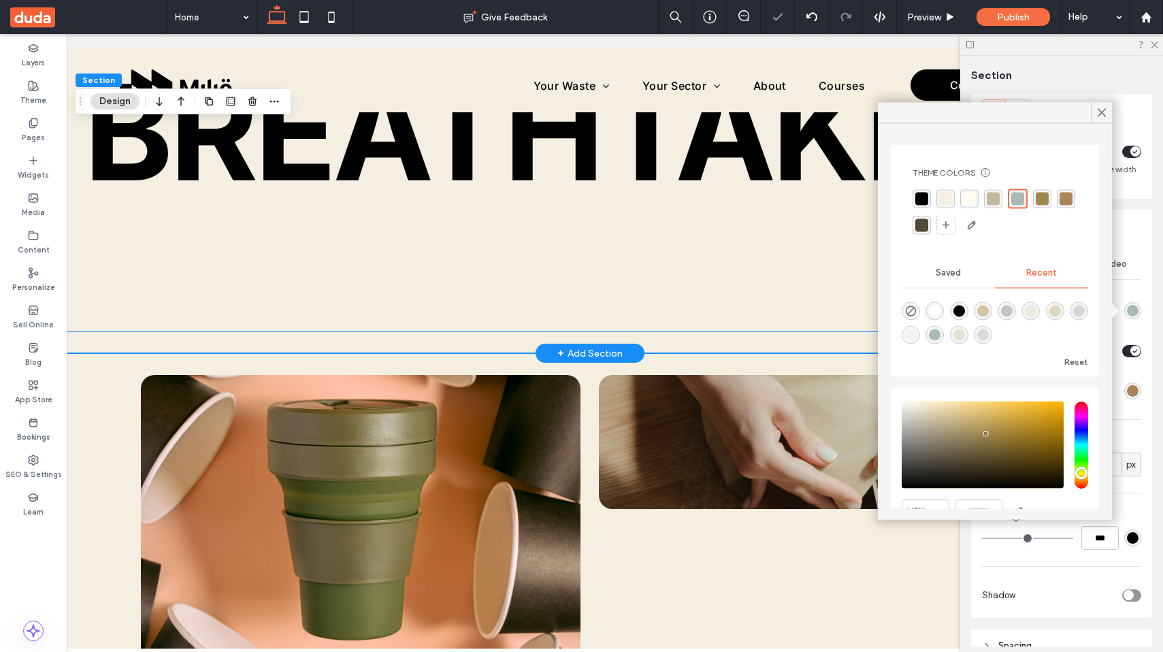
scroll to position [1435, 0]
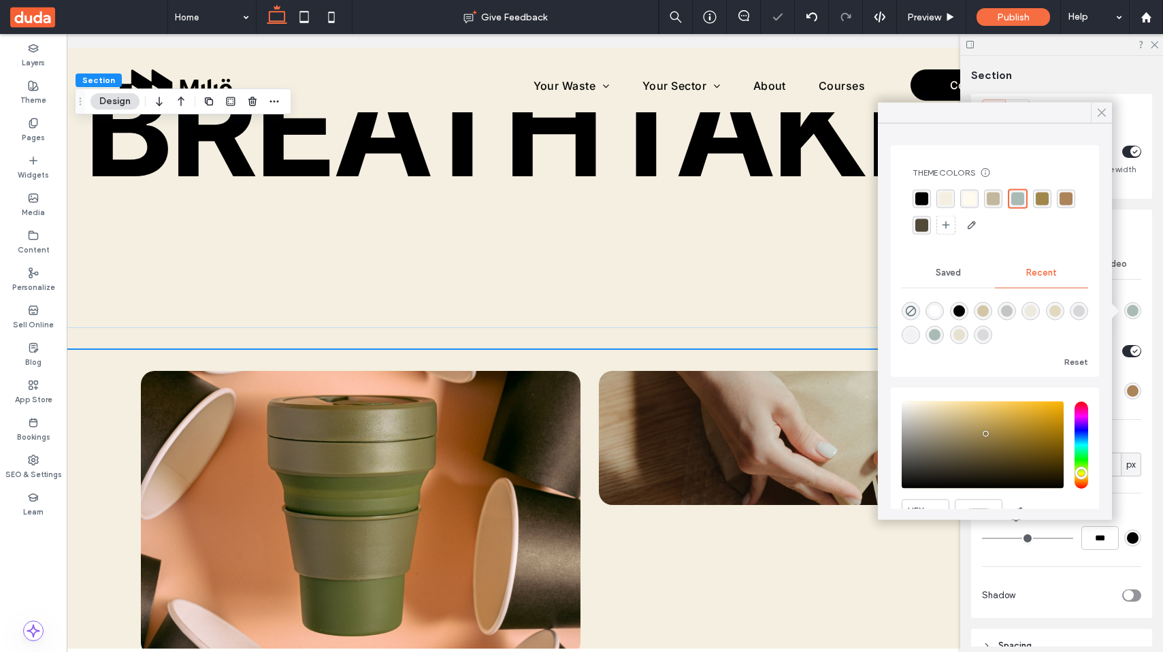
click at [1099, 116] on icon at bounding box center [1102, 113] width 12 height 12
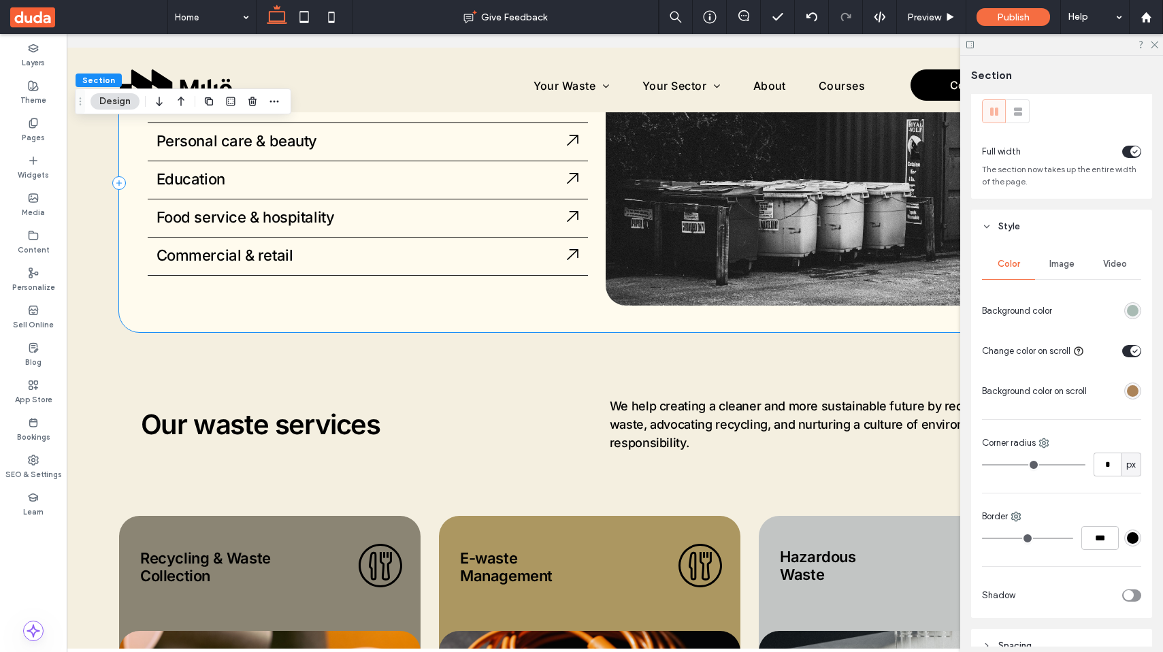
scroll to position [2277, 0]
